Goal: Information Seeking & Learning: Find contact information

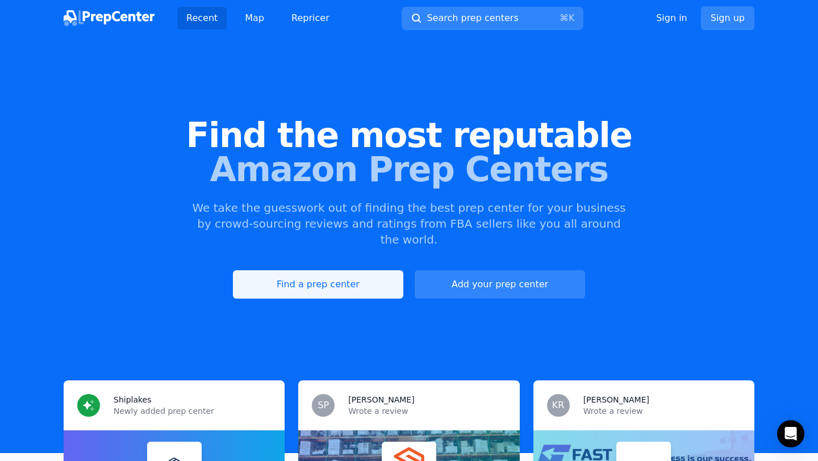
click at [385, 274] on link "Find a prep center" at bounding box center [318, 284] width 170 height 28
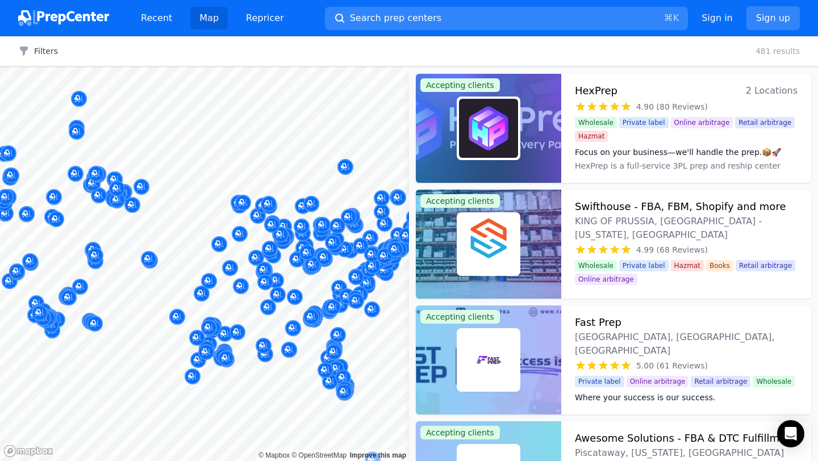
drag, startPoint x: 198, startPoint y: 211, endPoint x: 179, endPoint y: 187, distance: 30.3
click at [160, 187] on body "Recent Map Repricer Search prep centers ⌘ K Open main menu Sign in Sign up Filt…" at bounding box center [409, 230] width 818 height 461
drag, startPoint x: 209, startPoint y: 227, endPoint x: 244, endPoint y: 227, distance: 34.6
click at [244, 228] on div at bounding box center [219, 232] width 218 height 9
click at [364, 318] on button "Map marker" at bounding box center [372, 310] width 16 height 17
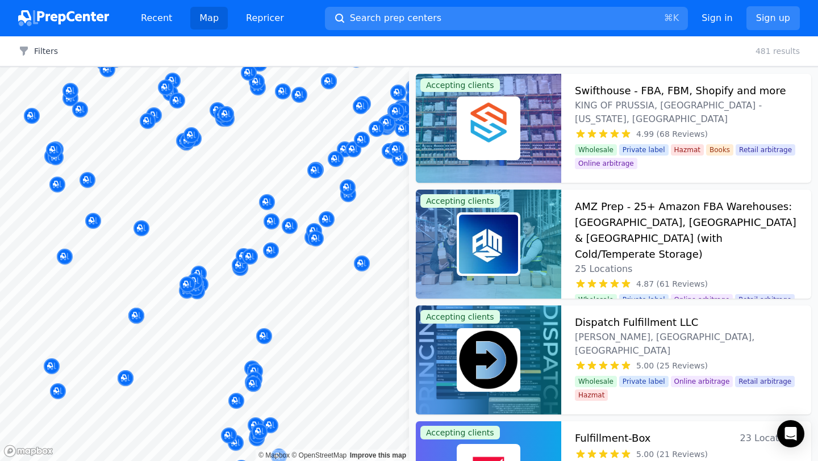
click at [273, 290] on div at bounding box center [356, 289] width 218 height 9
click at [274, 294] on div at bounding box center [372, 297] width 218 height 9
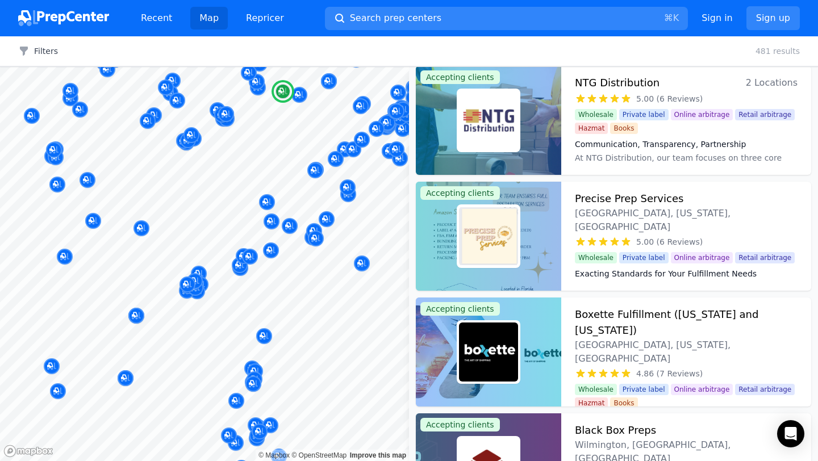
scroll to position [1292, 0]
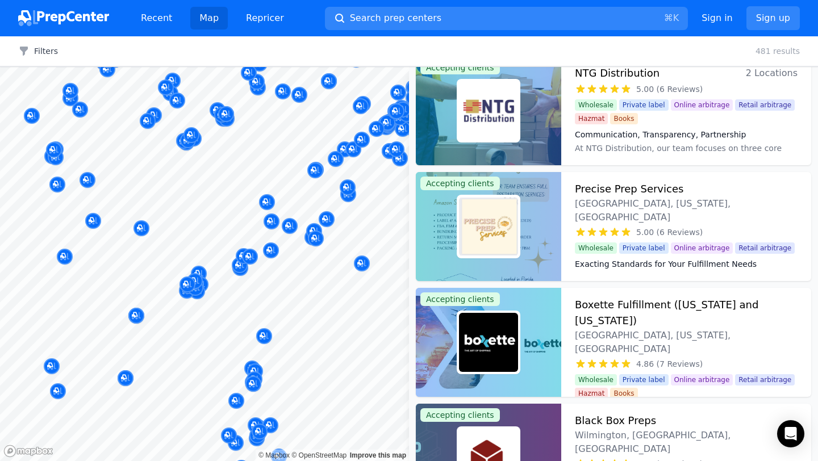
click at [270, 250] on div at bounding box center [312, 252] width 218 height 9
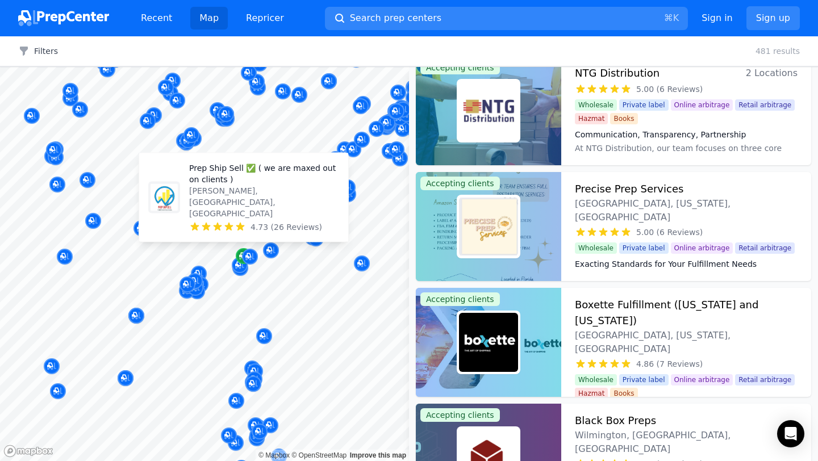
click at [240, 258] on icon "Map marker" at bounding box center [243, 256] width 9 height 7
click at [244, 261] on div "Map marker" at bounding box center [250, 257] width 16 height 16
click at [245, 261] on div "Map marker" at bounding box center [250, 257] width 16 height 16
click at [256, 207] on div "Prep Ship Sell ✅ ( we are maxed out on clients ) [GEOGRAPHIC_DATA] , [GEOGRAPHI…" at bounding box center [270, 198] width 150 height 70
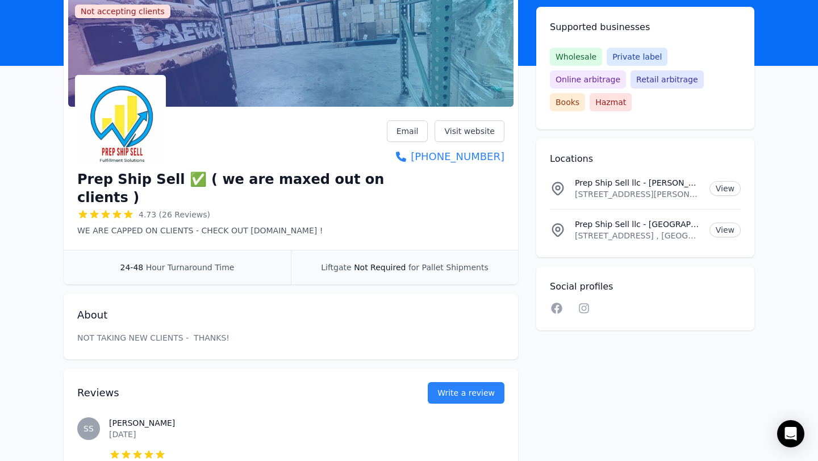
scroll to position [79, 0]
click at [473, 131] on link "Visit website" at bounding box center [470, 132] width 70 height 22
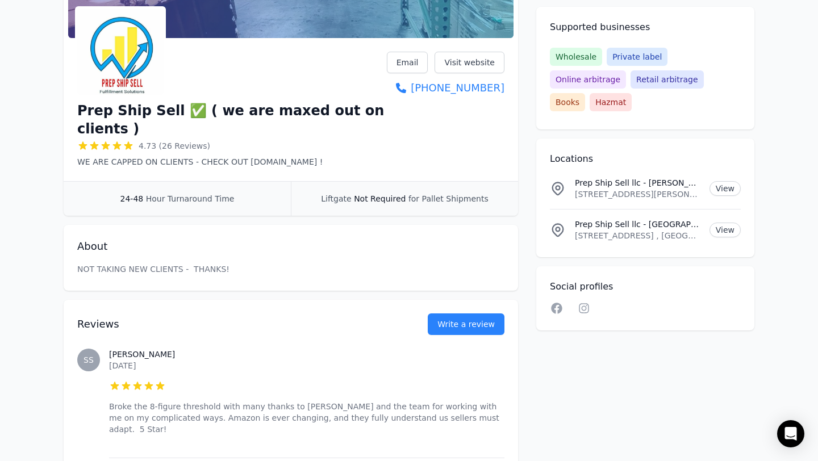
scroll to position [0, 0]
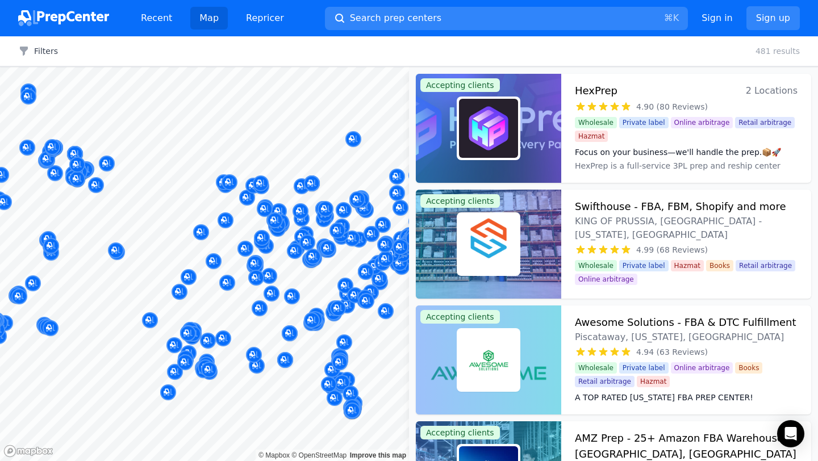
click at [46, 57] on div "Filters Clear all 481 results" at bounding box center [409, 51] width 818 height 30
click at [50, 49] on button "Filters" at bounding box center [38, 50] width 40 height 11
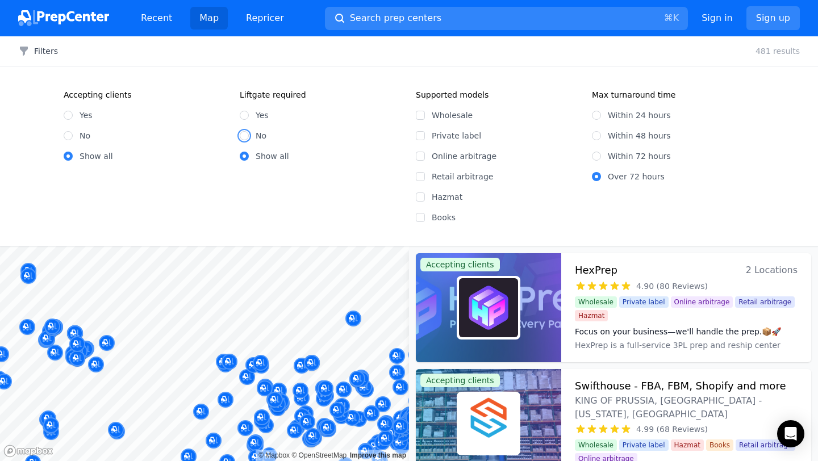
click at [245, 137] on input "No" at bounding box center [244, 135] width 9 height 9
radio input "true"
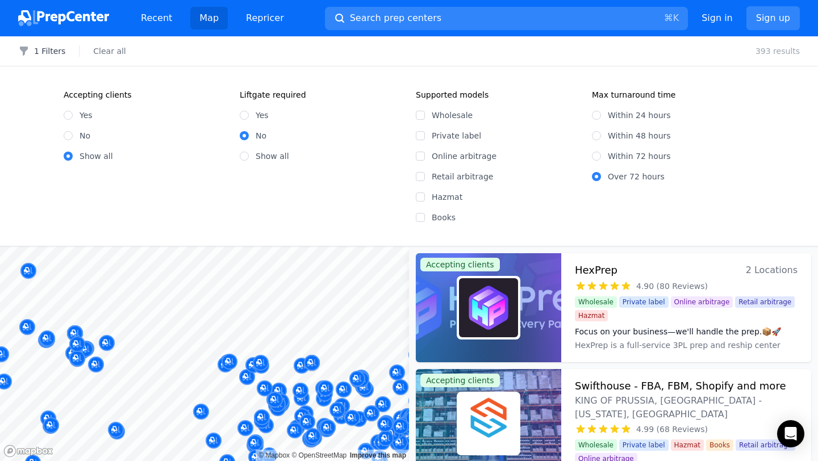
click at [621, 137] on label "Within 48 hours" at bounding box center [639, 135] width 63 height 11
click at [601, 137] on input "Within 48 hours" at bounding box center [596, 135] width 9 height 9
radio input "true"
click at [44, 45] on button "2 Filters" at bounding box center [41, 50] width 47 height 11
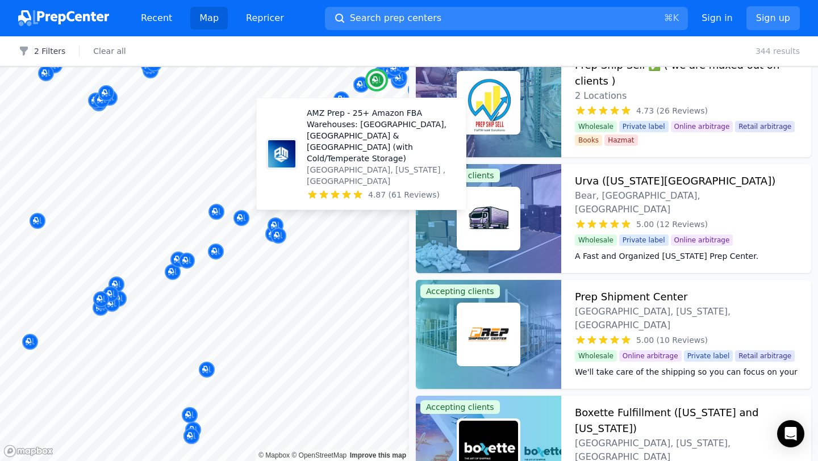
scroll to position [247, 0]
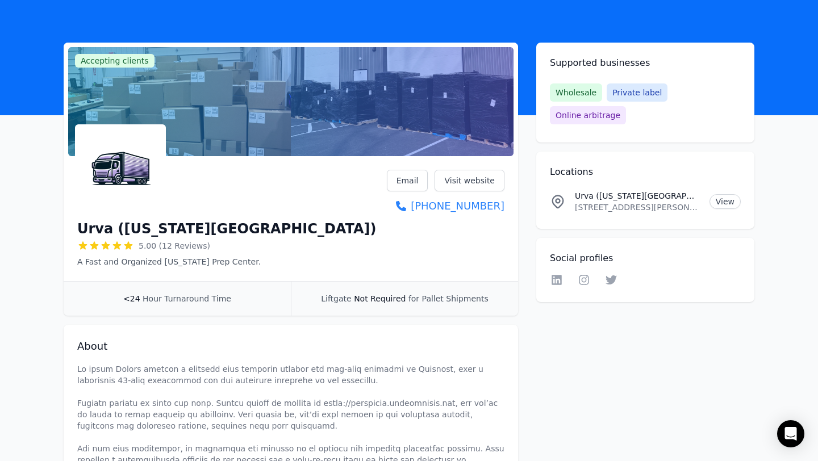
scroll to position [22, 0]
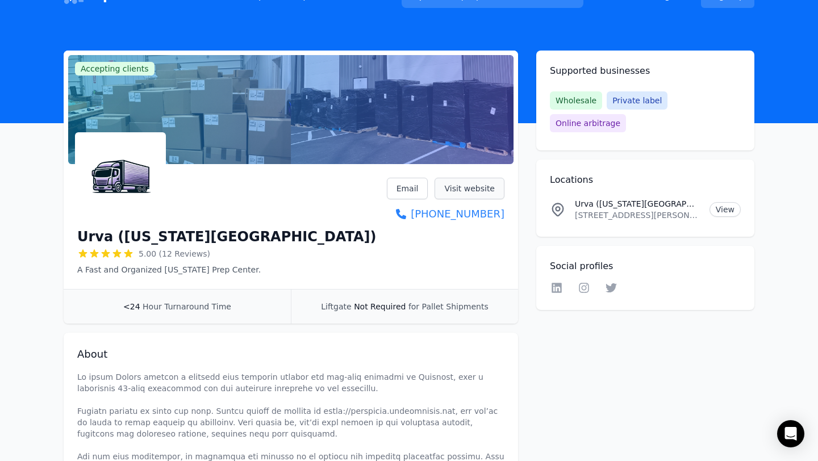
click at [473, 193] on link "Visit website" at bounding box center [470, 189] width 70 height 22
click at [625, 210] on p "1670 Porter Road, UNIT B5, Bear, DE, 19701, US" at bounding box center [638, 215] width 126 height 11
copy p "1670 Porter Road, UNIT B5, Bear, DE, 19701, US"
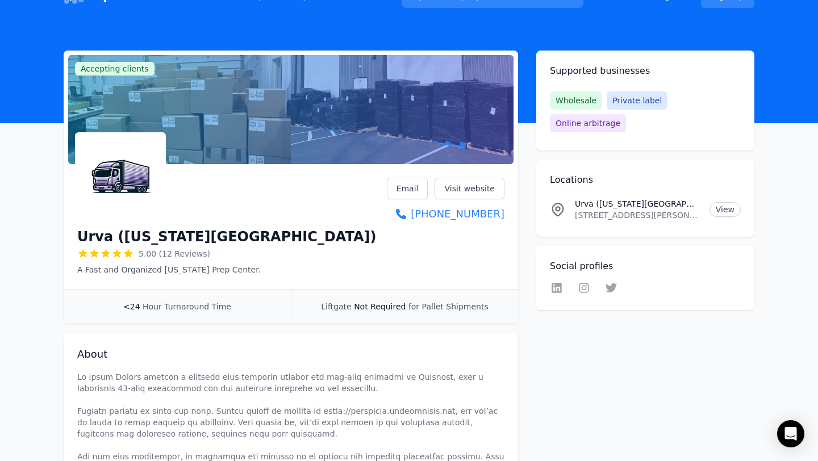
click at [379, 308] on span "Not Required" at bounding box center [380, 306] width 52 height 9
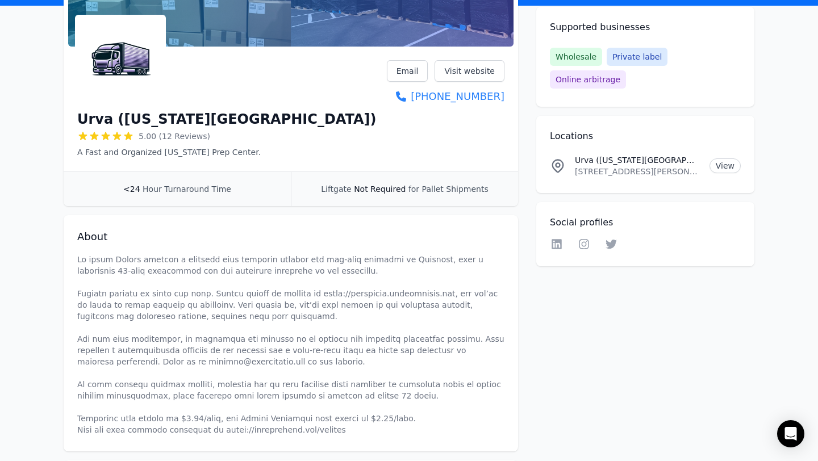
scroll to position [195, 0]
